Goal: Task Accomplishment & Management: Manage account settings

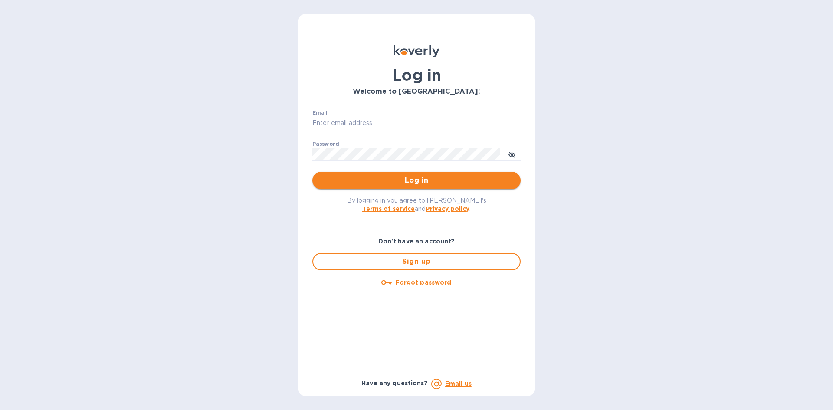
type input "[PERSON_NAME][EMAIL_ADDRESS][DOMAIN_NAME]"
click at [411, 180] on span "Log in" at bounding box center [416, 180] width 194 height 10
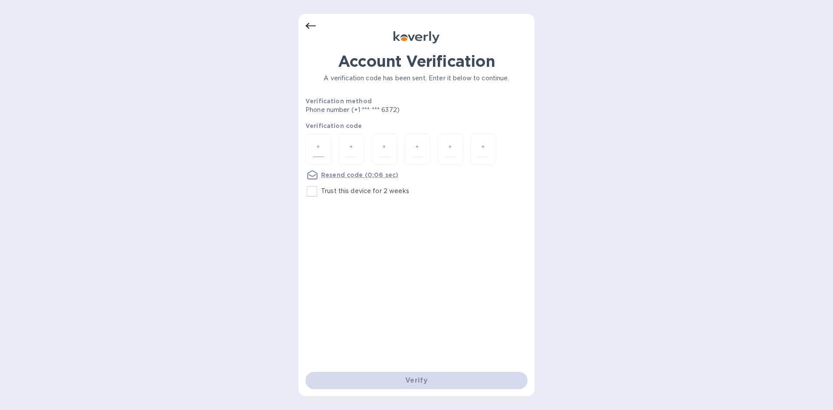
click at [317, 147] on input "number" at bounding box center [318, 149] width 11 height 16
type input "9"
type input "3"
type input "9"
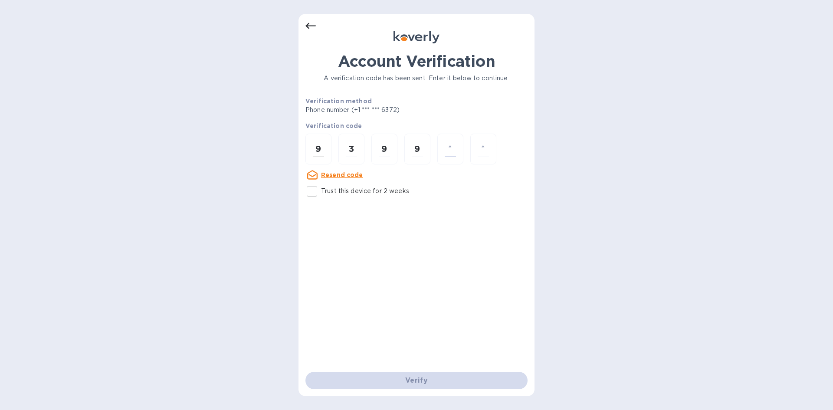
type input "1"
type input "7"
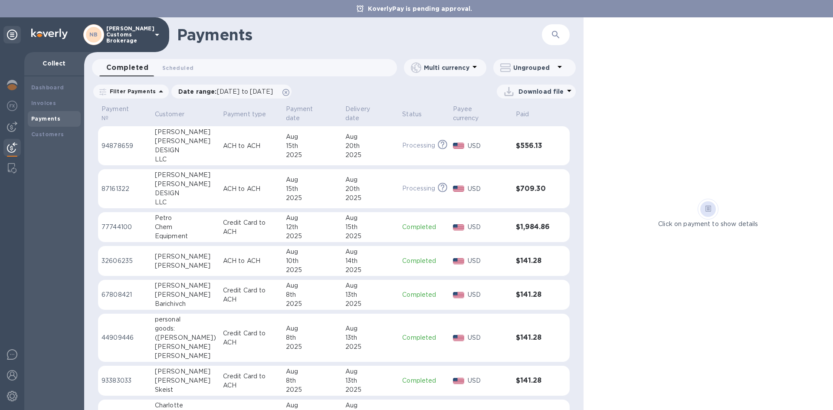
drag, startPoint x: 583, startPoint y: 160, endPoint x: 584, endPoint y: 199, distance: 38.6
click at [584, 199] on div "Click on payment to show details" at bounding box center [707, 213] width 249 height 392
drag, startPoint x: 584, startPoint y: 199, endPoint x: 584, endPoint y: 228, distance: 29.1
click at [584, 228] on div "Click on payment to show details" at bounding box center [707, 214] width 249 height 30
click at [580, 226] on div "Payment № Customer Payment type Payment date Delivery date Status Payee currenc…" at bounding box center [333, 256] width 499 height 307
